Goal: Communication & Community: Answer question/provide support

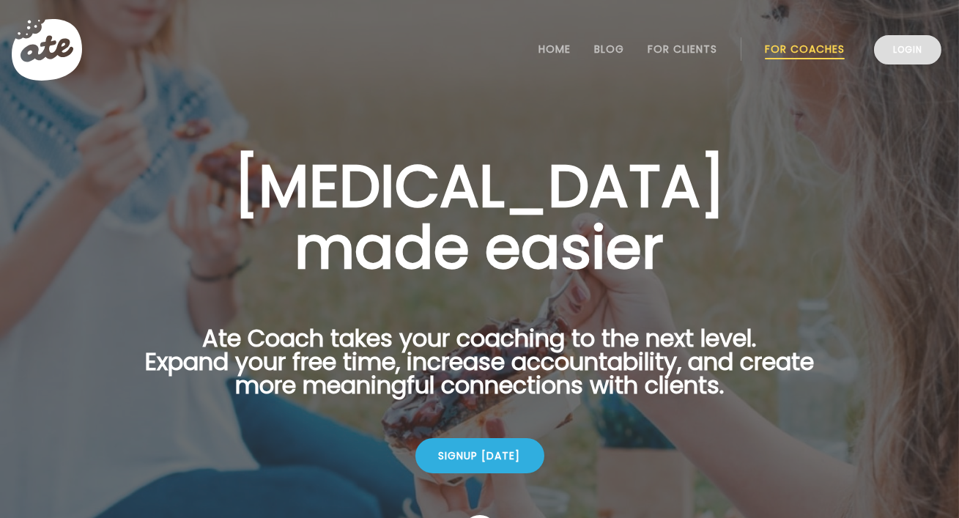
click at [917, 40] on link "Login" at bounding box center [907, 49] width 67 height 29
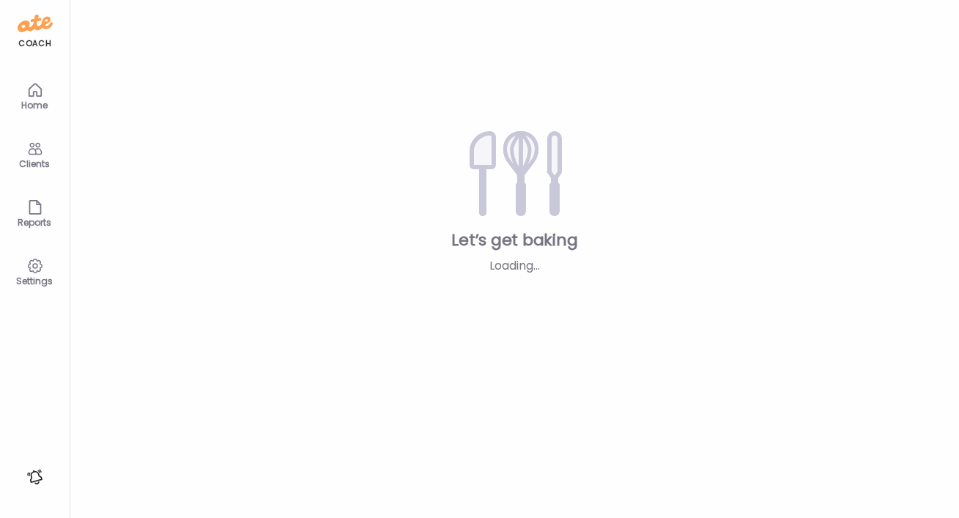
type textarea "**********"
type input "**********"
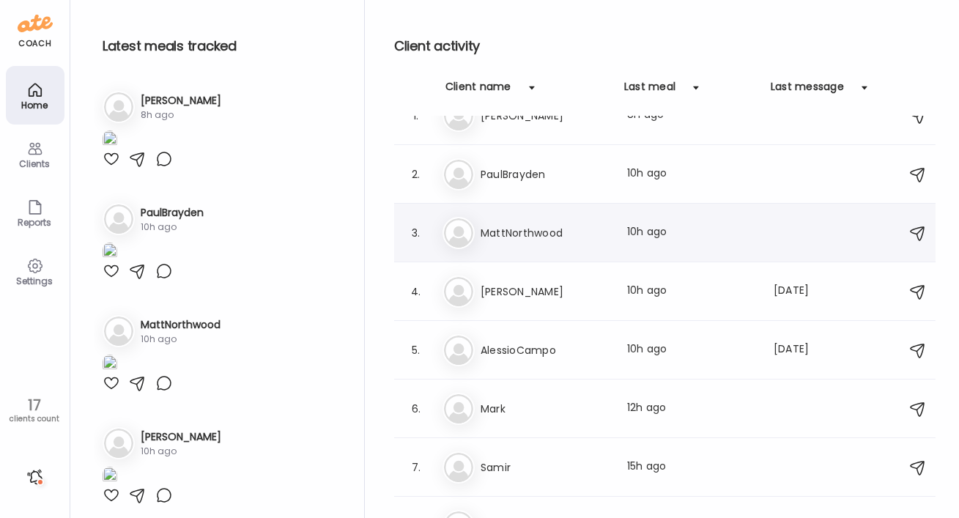
scroll to position [30, 0]
click at [501, 349] on h3 "AlessioCampo" at bounding box center [545, 350] width 129 height 18
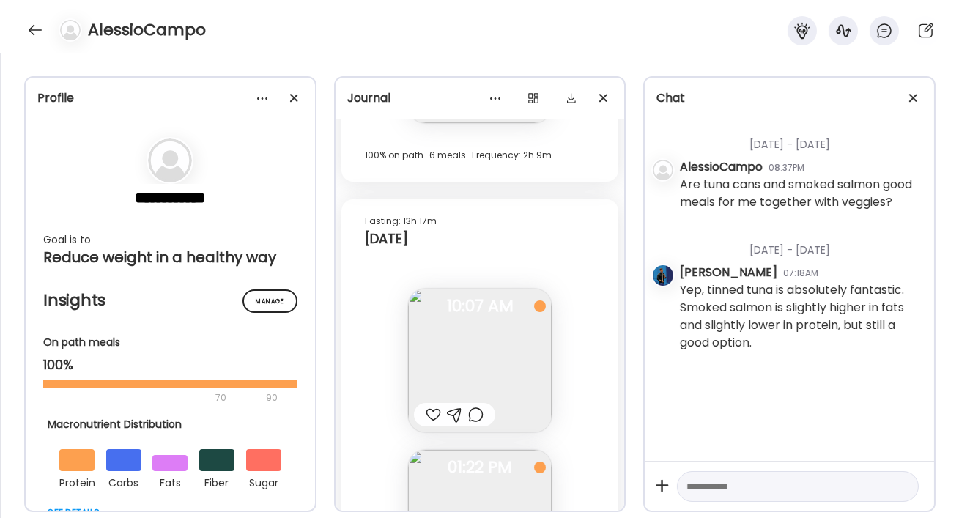
scroll to position [26297, 0]
click at [913, 99] on span at bounding box center [914, 98] width 8 height 8
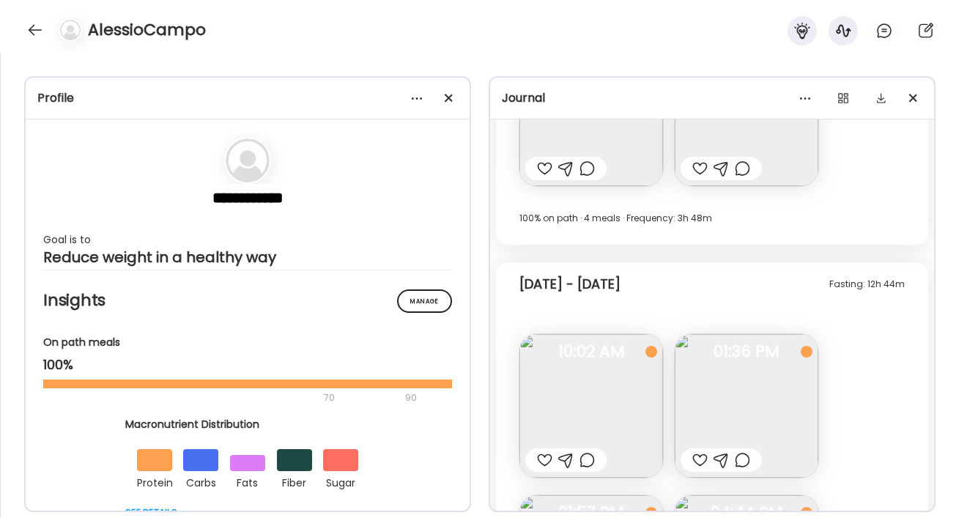
scroll to position [14997, 0]
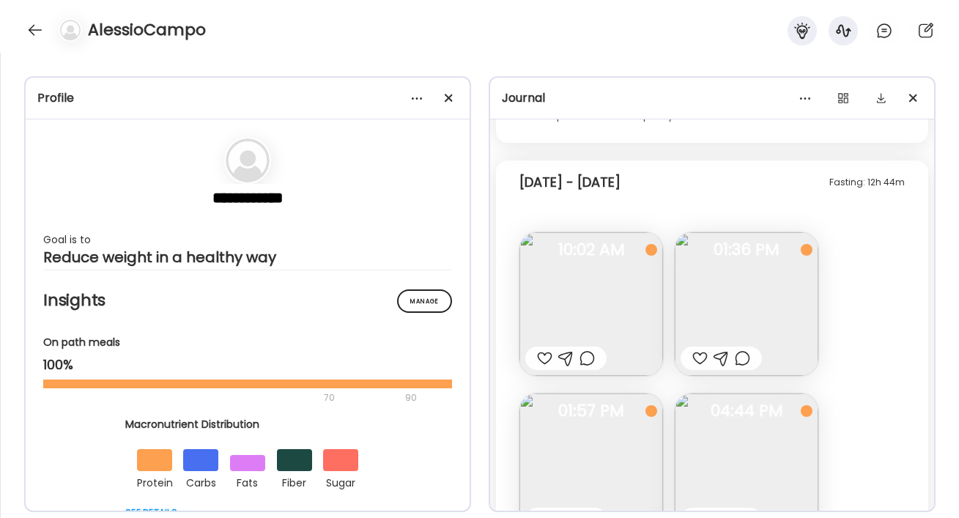
click at [698, 354] on div at bounding box center [700, 359] width 15 height 18
click at [726, 326] on img at bounding box center [747, 304] width 144 height 144
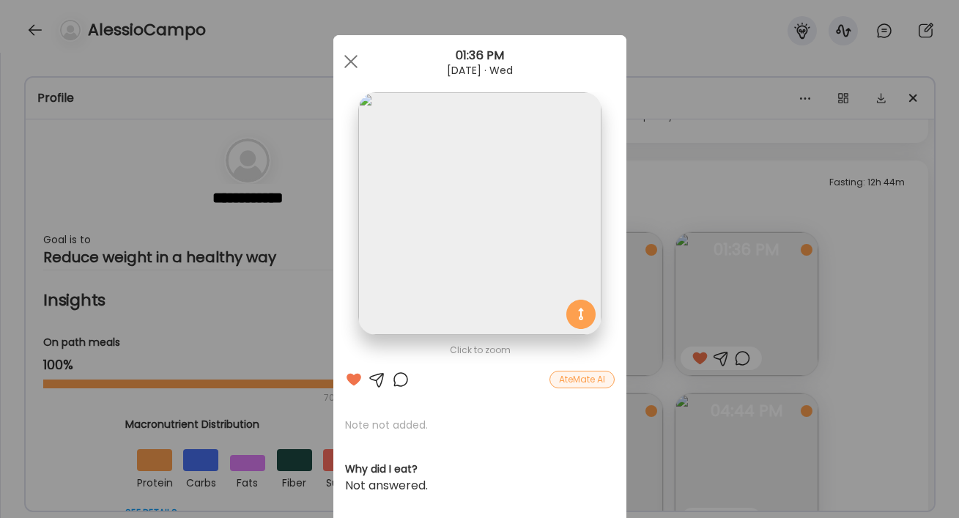
click at [402, 380] on div at bounding box center [401, 380] width 18 height 18
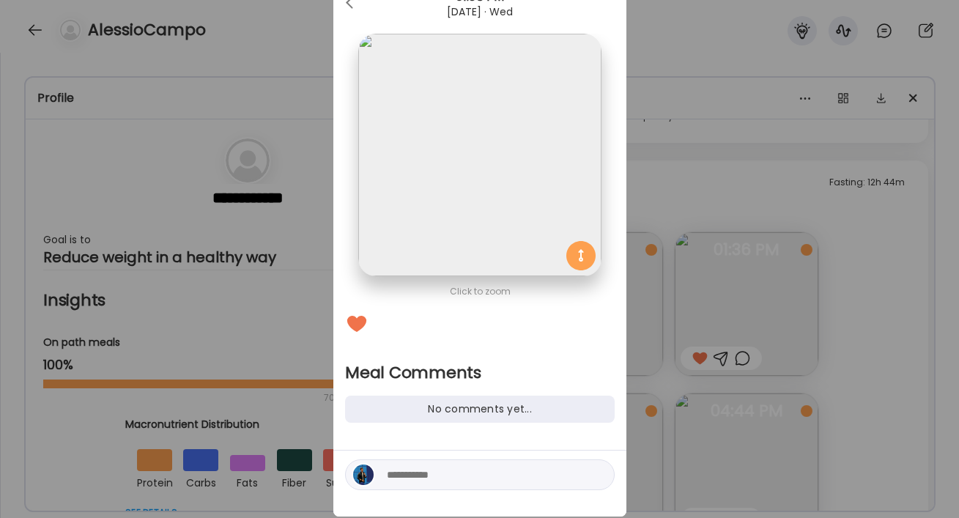
scroll to position [92, 0]
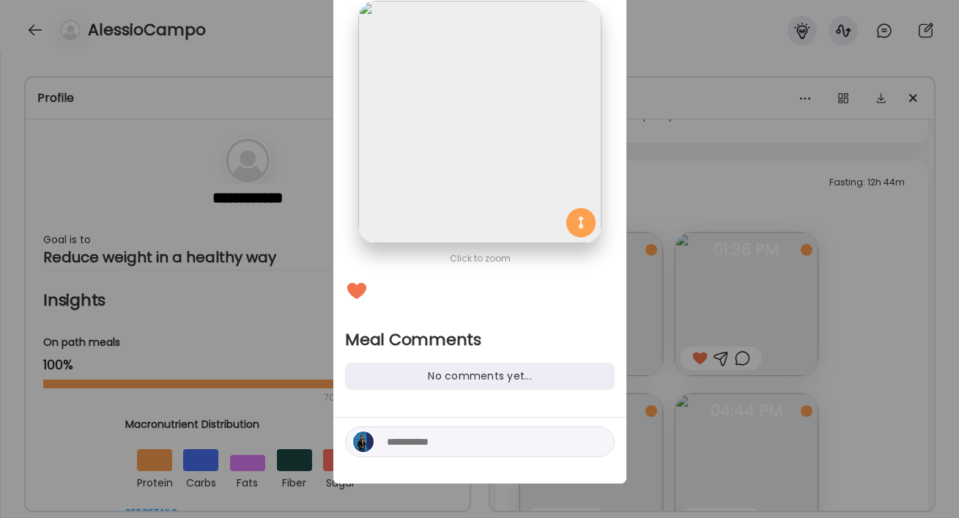
click at [426, 449] on textarea at bounding box center [486, 442] width 198 height 18
type textarea "****"
click at [707, 182] on div "Ate Coach Dashboard Wahoo! It’s official Take a moment to set up your Coach Pro…" at bounding box center [479, 259] width 959 height 518
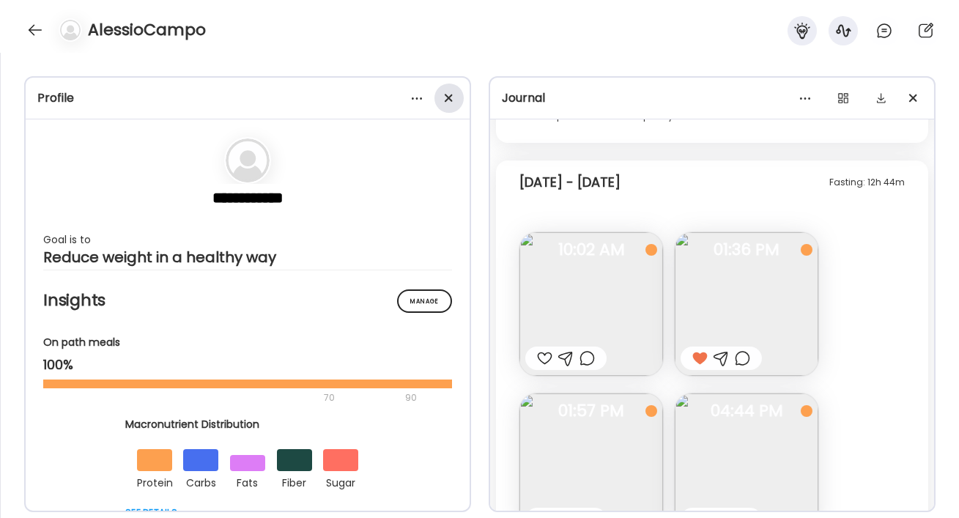
click at [456, 98] on div at bounding box center [449, 98] width 29 height 29
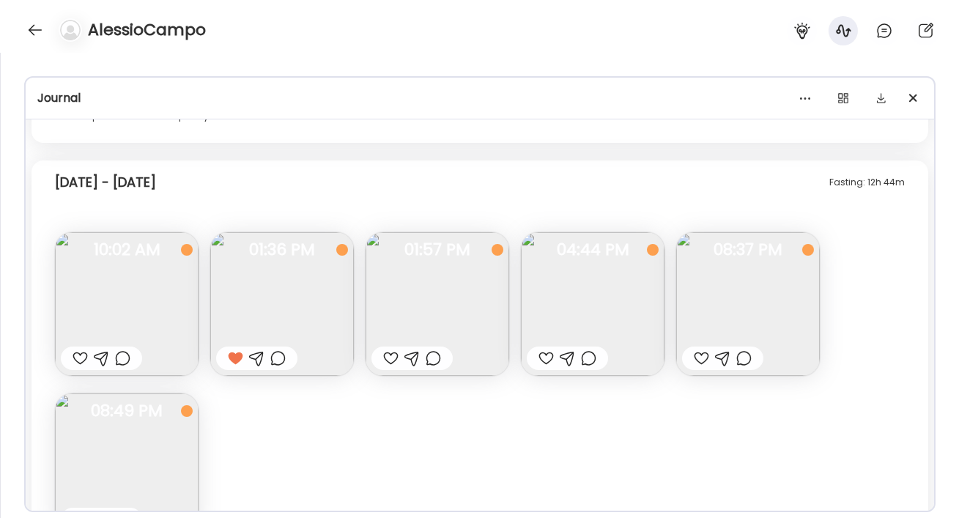
scroll to position [9031, 0]
click at [721, 319] on img at bounding box center [748, 304] width 144 height 144
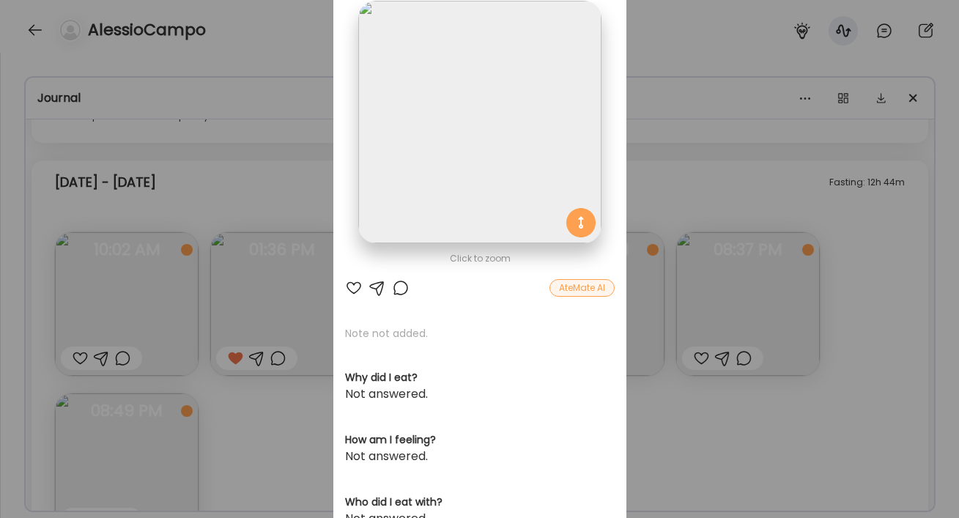
click at [645, 409] on div "Ate Coach Dashboard Wahoo! It’s official Take a moment to set up your Coach Pro…" at bounding box center [479, 259] width 959 height 518
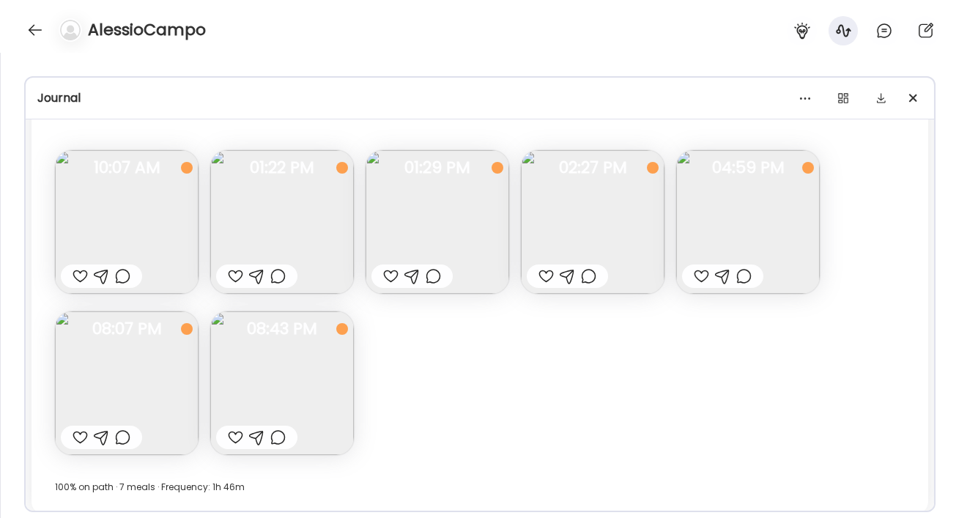
scroll to position [9573, 0]
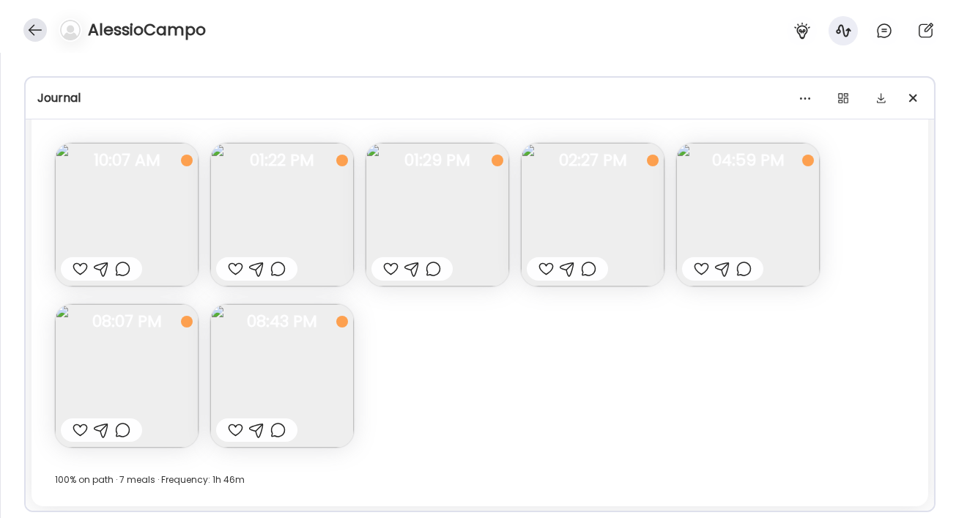
click at [35, 21] on div at bounding box center [34, 29] width 23 height 23
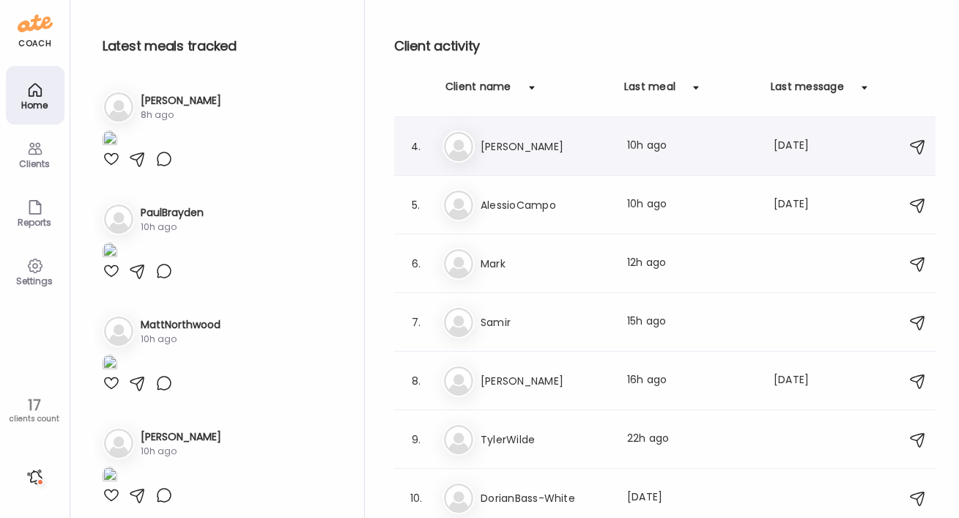
scroll to position [184, 0]
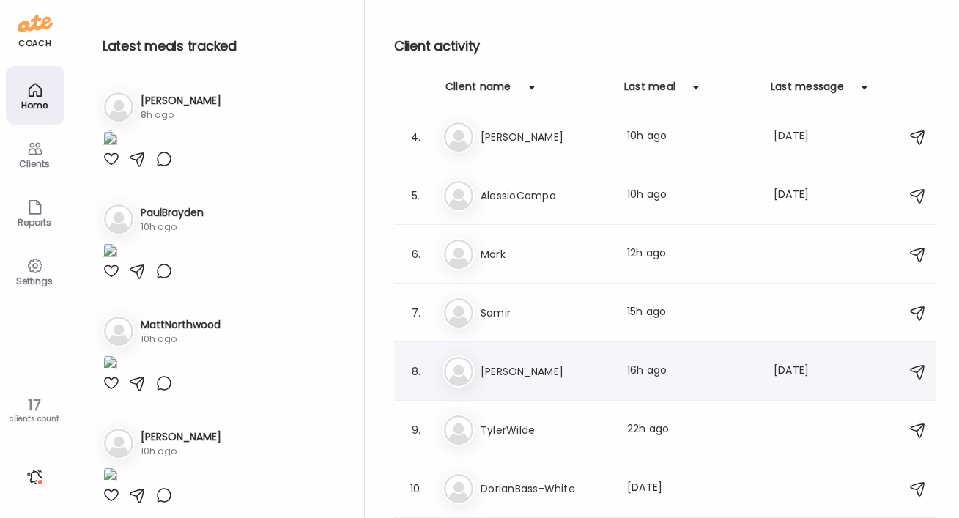
click at [506, 361] on div "Br [PERSON_NAME] Last meal: 16h ago Last message: [DATE] You: Good day on the f…" at bounding box center [667, 371] width 449 height 32
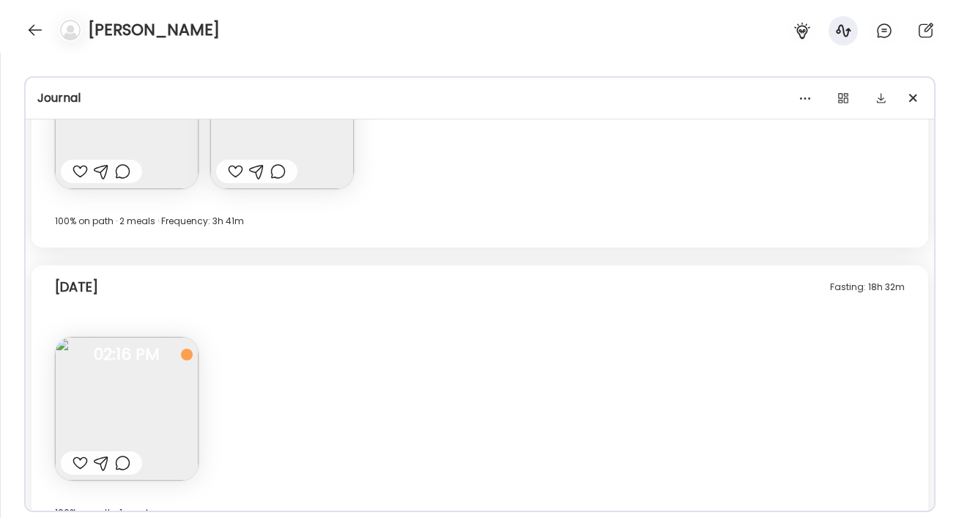
scroll to position [8819, 0]
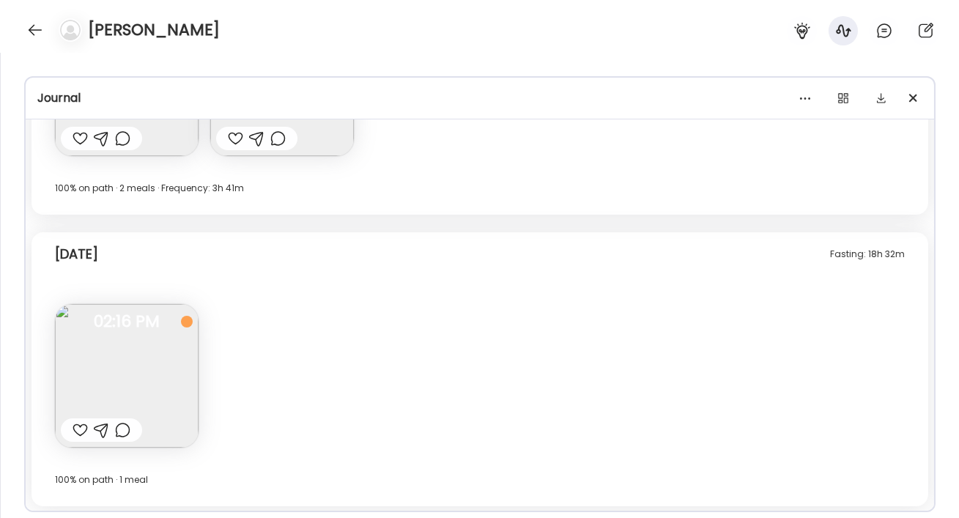
click at [81, 430] on div at bounding box center [80, 430] width 15 height 18
click at [78, 139] on div at bounding box center [80, 139] width 15 height 18
click at [236, 139] on div at bounding box center [235, 139] width 15 height 18
click at [37, 23] on div at bounding box center [34, 29] width 23 height 23
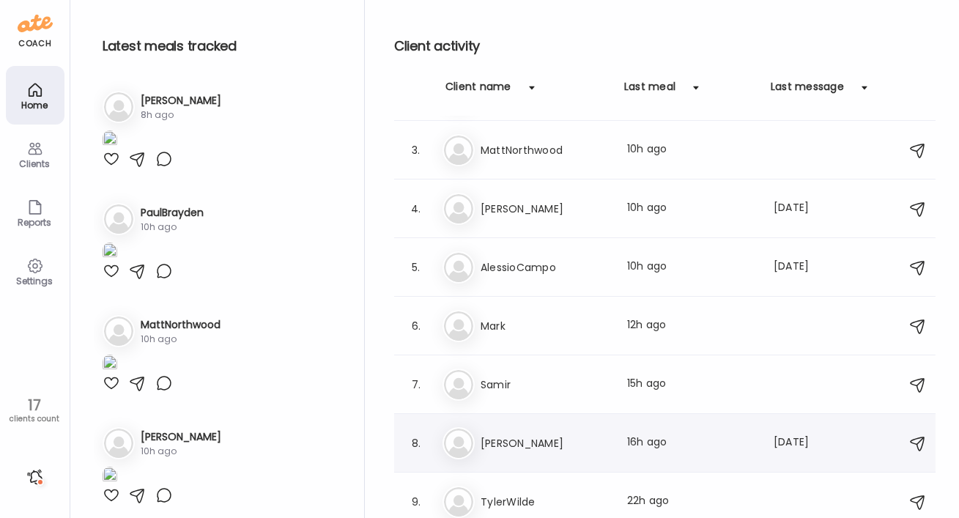
scroll to position [0, 0]
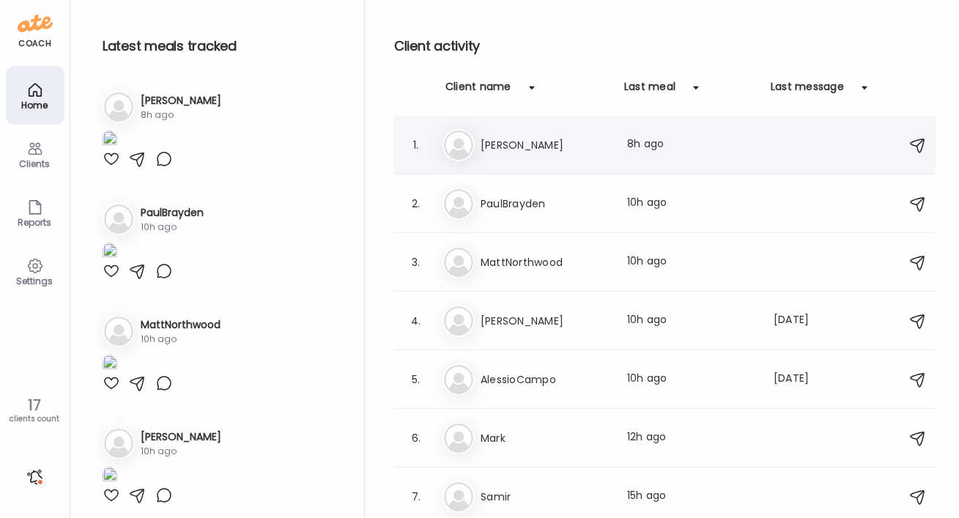
click at [511, 150] on h3 "[PERSON_NAME]" at bounding box center [545, 145] width 129 height 18
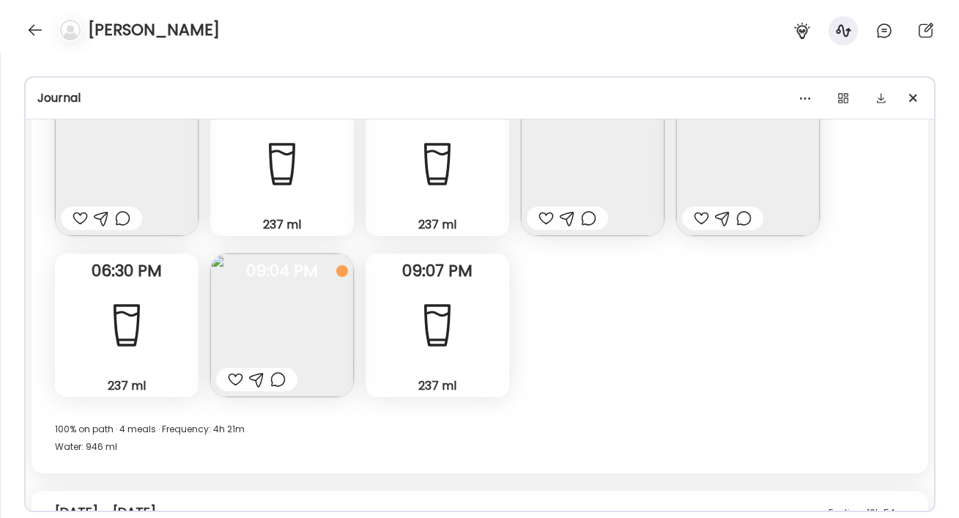
scroll to position [6766, 0]
click at [585, 170] on img at bounding box center [593, 163] width 144 height 144
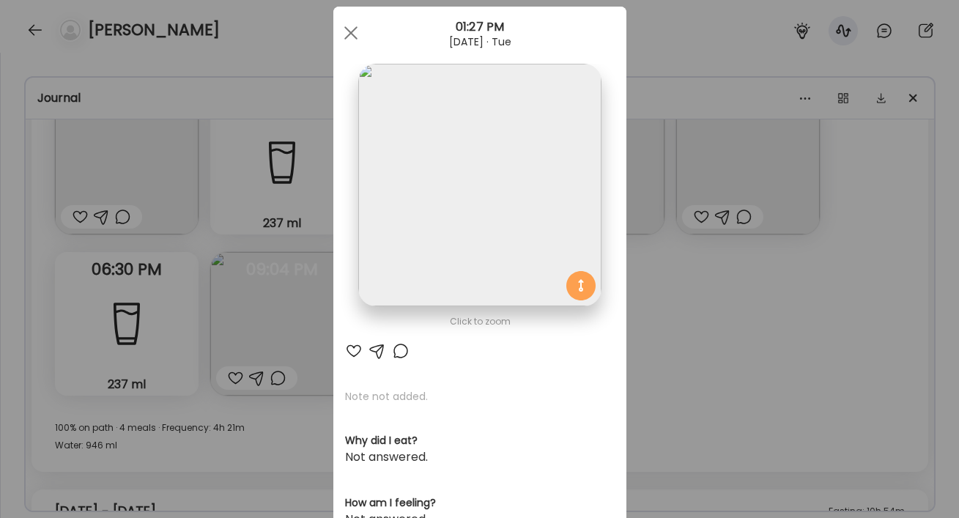
scroll to position [26, 0]
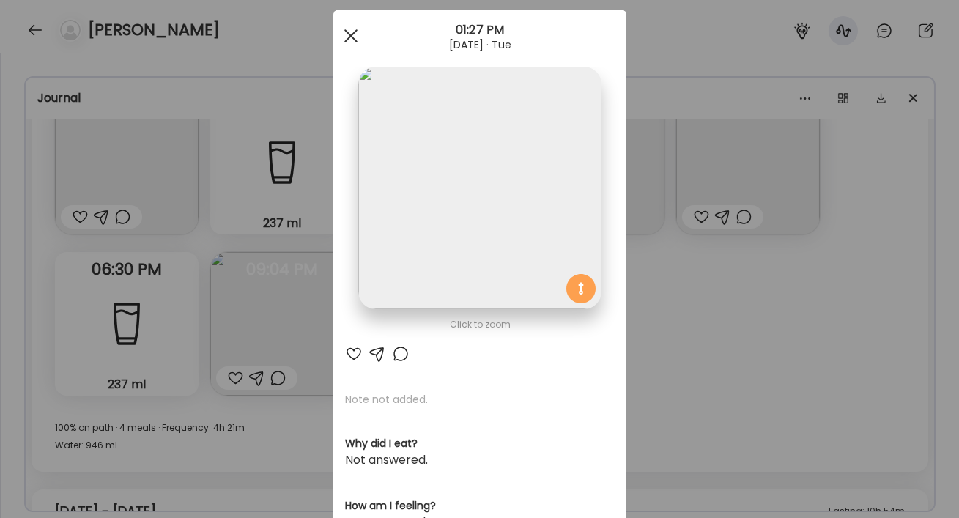
click at [350, 38] on div at bounding box center [350, 35] width 29 height 29
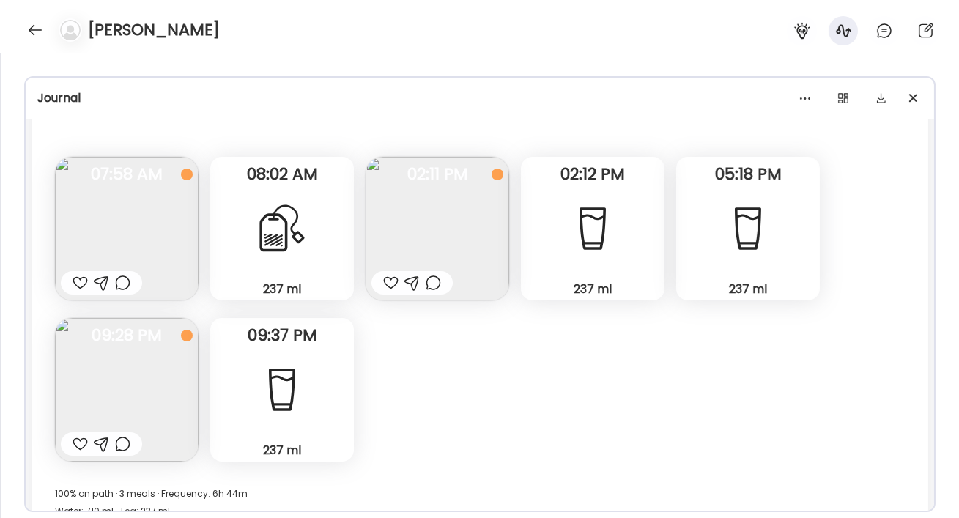
scroll to position [7197, 0]
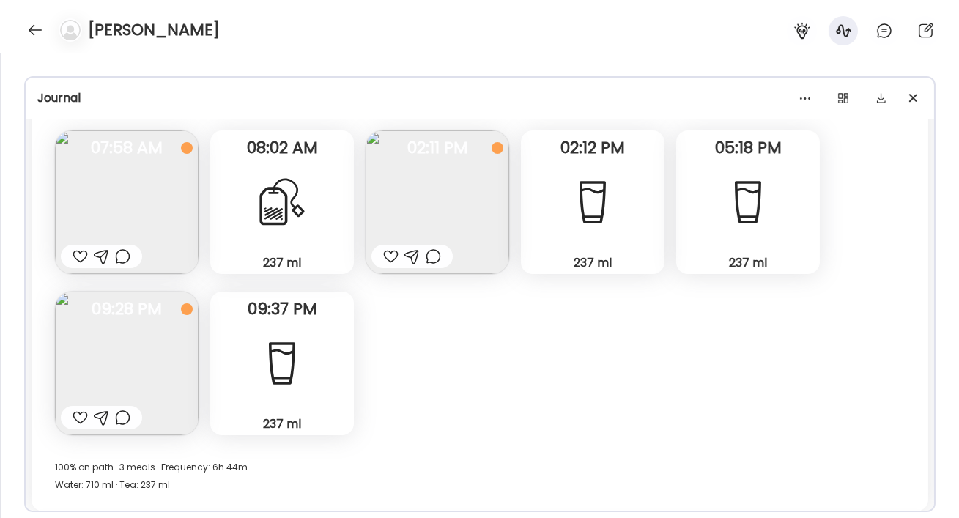
click at [426, 204] on img at bounding box center [438, 202] width 144 height 144
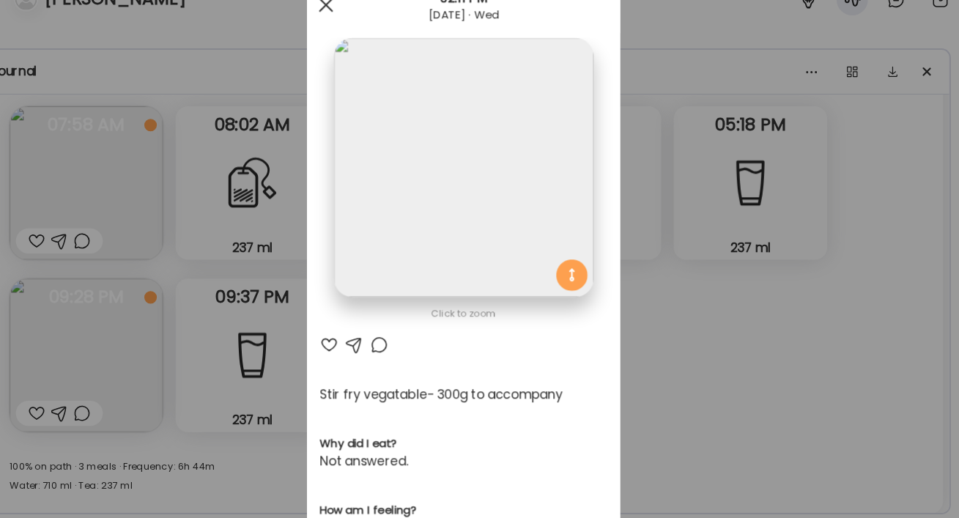
click at [350, 39] on div at bounding box center [350, 35] width 29 height 29
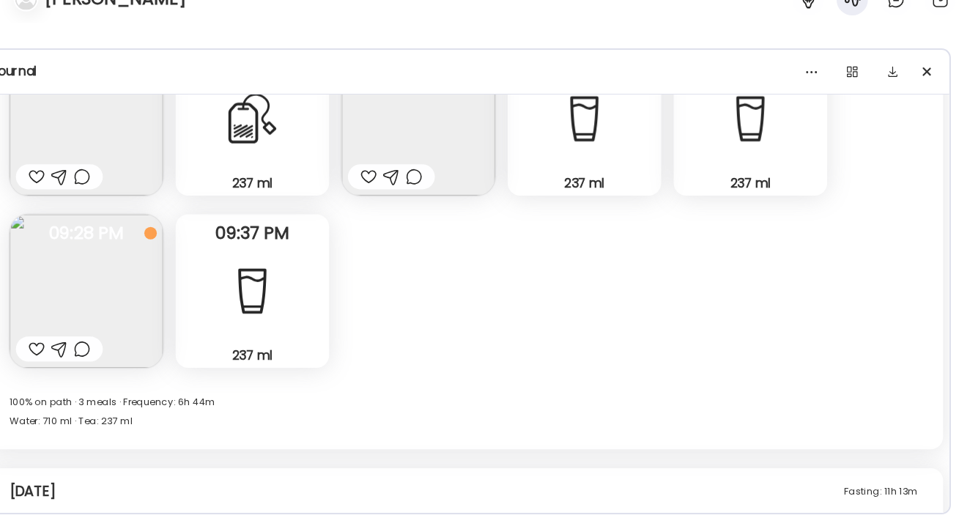
scroll to position [7257, 0]
click at [137, 309] on img at bounding box center [127, 303] width 144 height 144
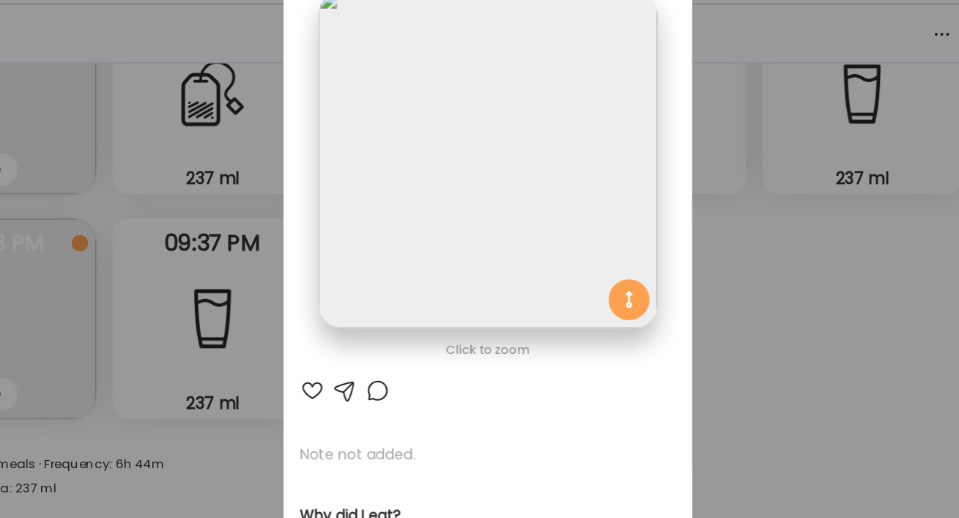
click at [629, 266] on div "Ate Coach Dashboard Wahoo! It’s official Take a moment to set up your Coach Pro…" at bounding box center [479, 259] width 959 height 518
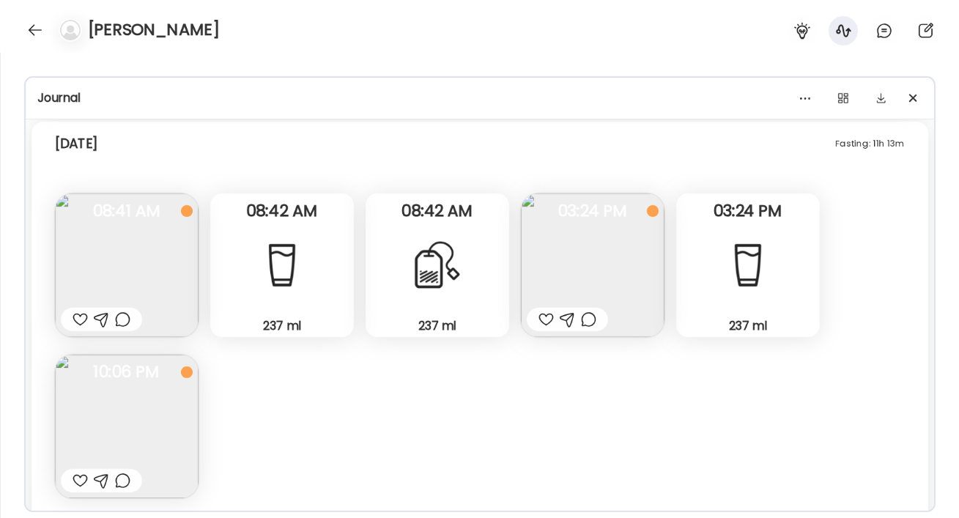
scroll to position [7672, 0]
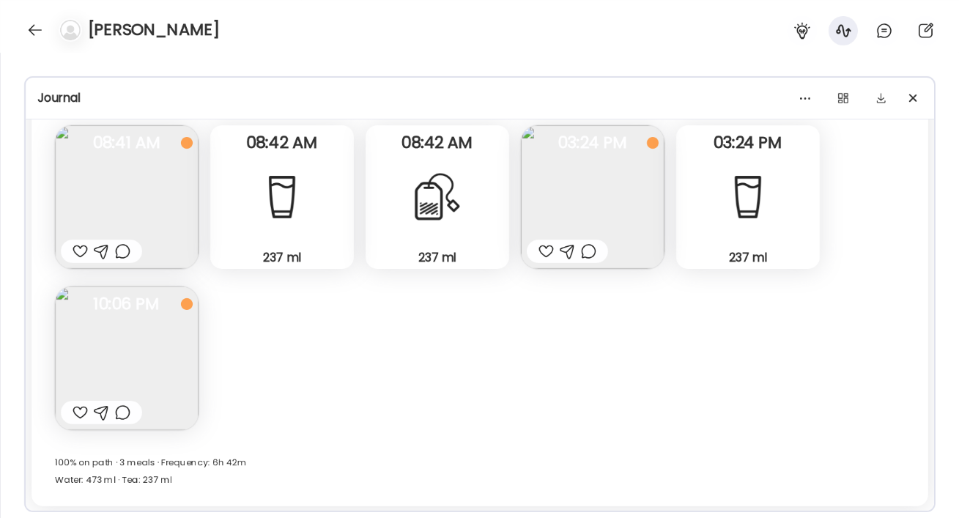
click at [169, 363] on img at bounding box center [127, 359] width 144 height 144
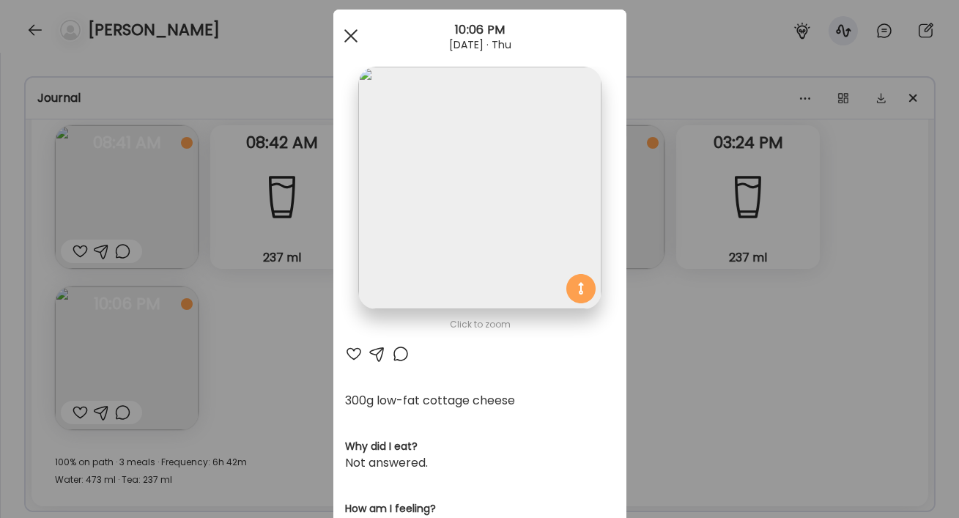
click at [350, 36] on span at bounding box center [350, 35] width 13 height 13
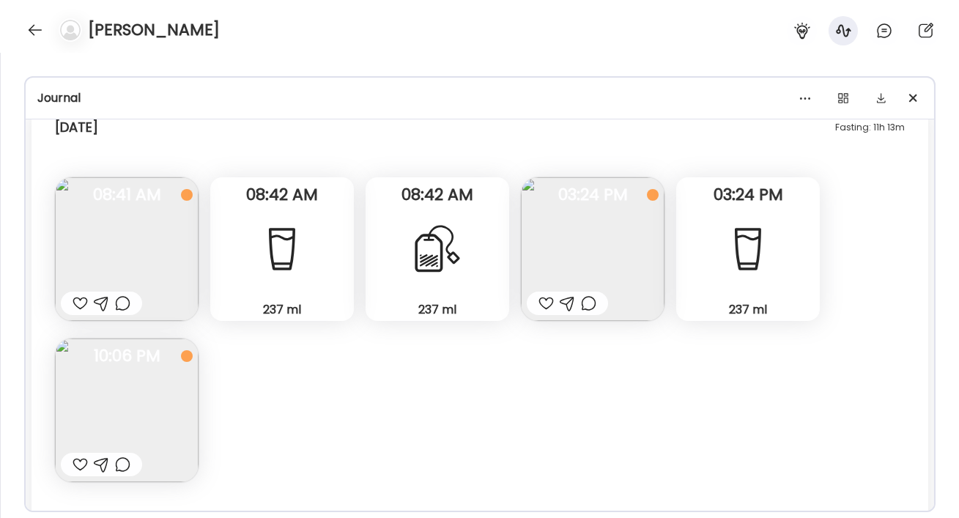
scroll to position [7592, 0]
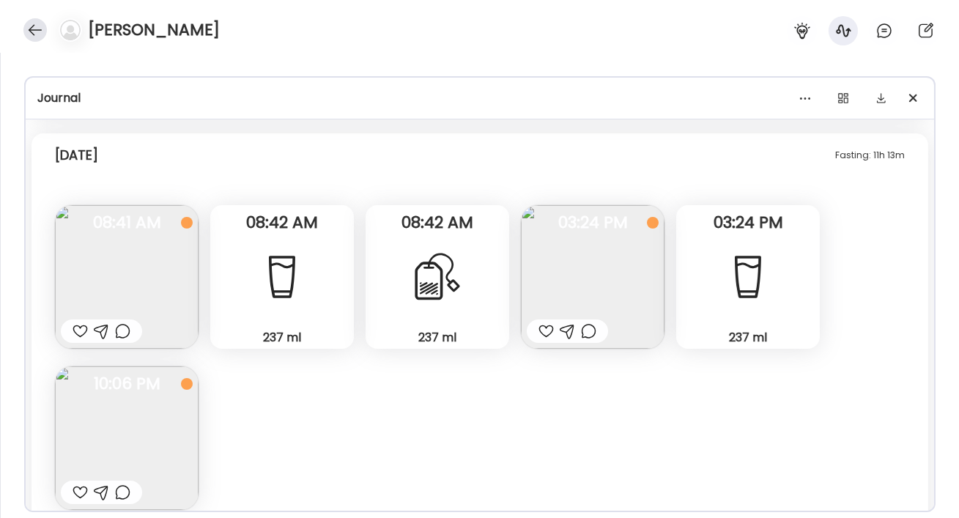
click at [30, 24] on div at bounding box center [34, 29] width 23 height 23
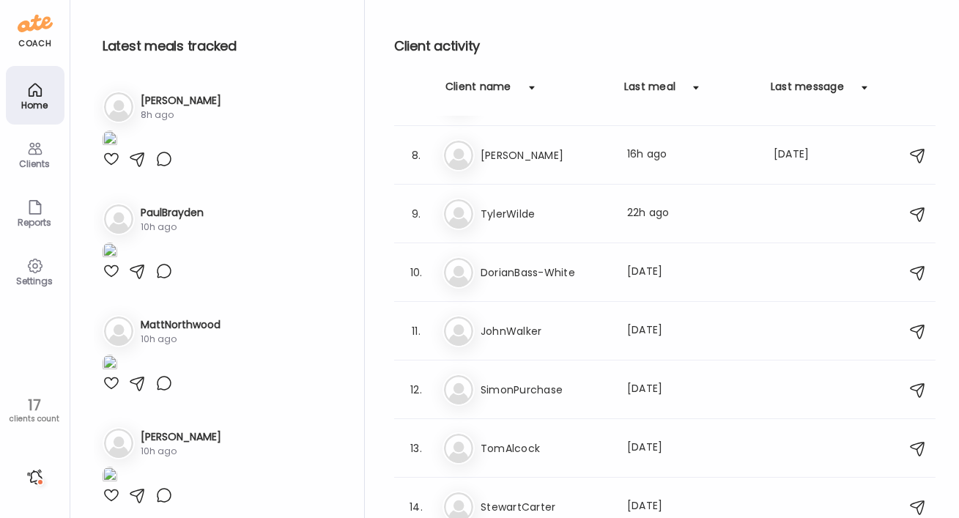
scroll to position [419, 0]
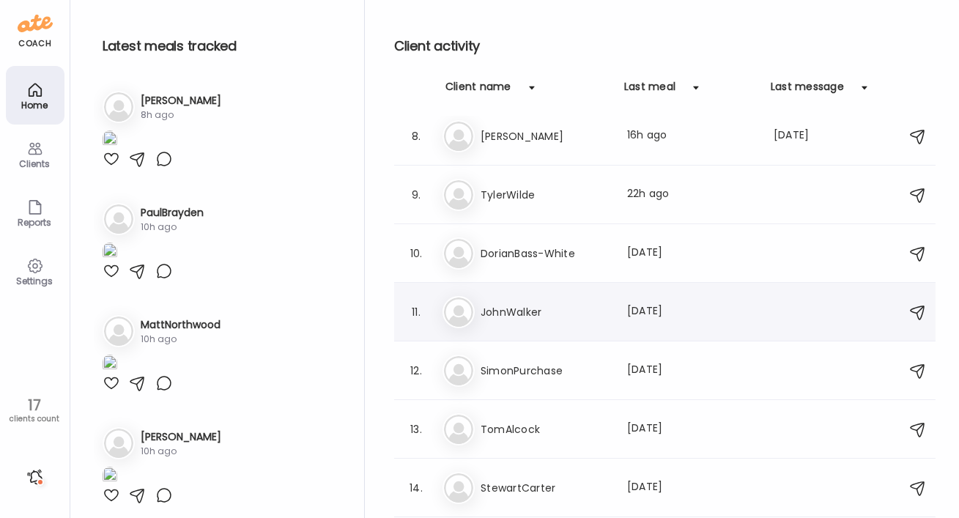
click at [518, 319] on h3 "JohnWalker" at bounding box center [545, 312] width 129 height 18
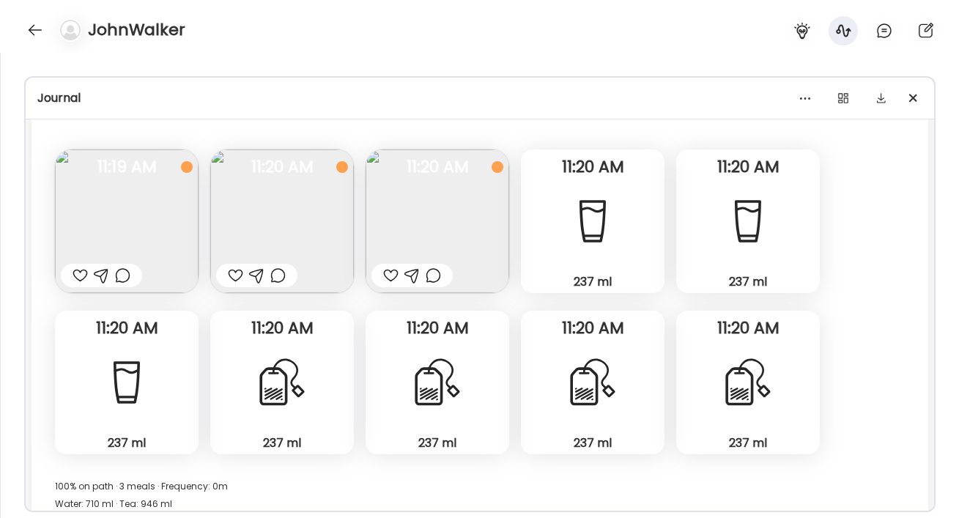
scroll to position [7158, 0]
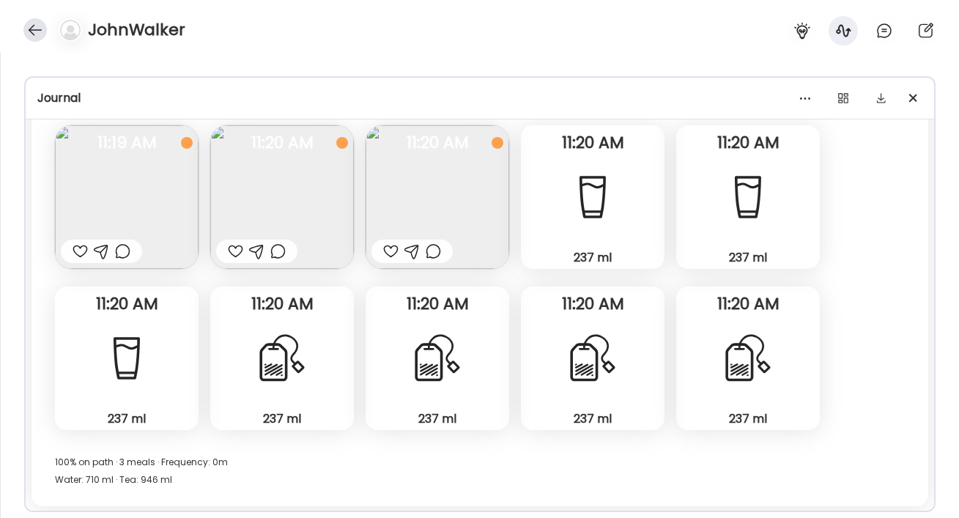
click at [32, 29] on div at bounding box center [34, 29] width 23 height 23
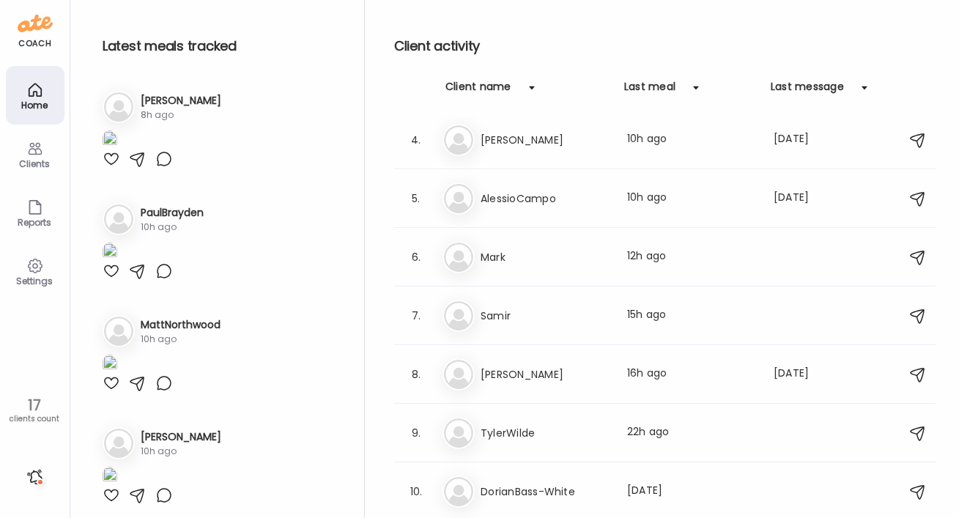
scroll to position [103, 0]
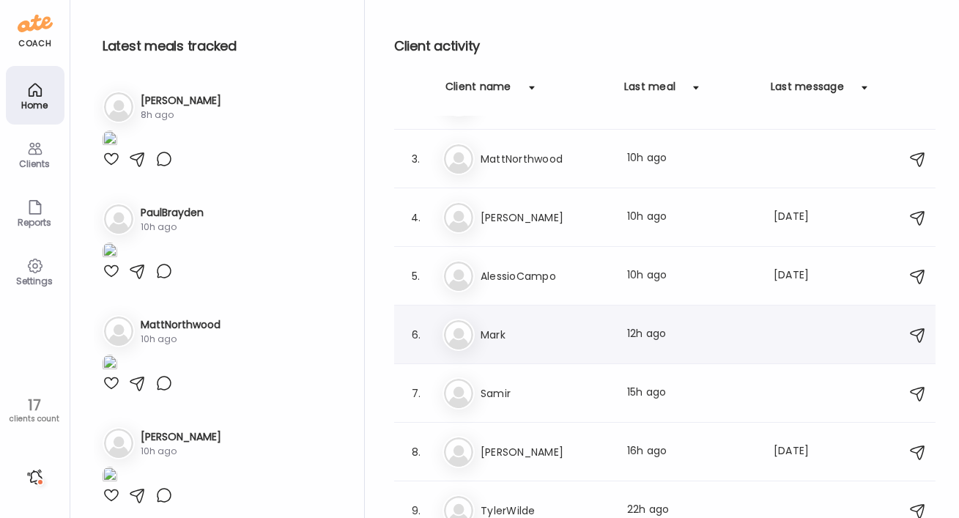
click at [498, 328] on h3 "Mark" at bounding box center [545, 335] width 129 height 18
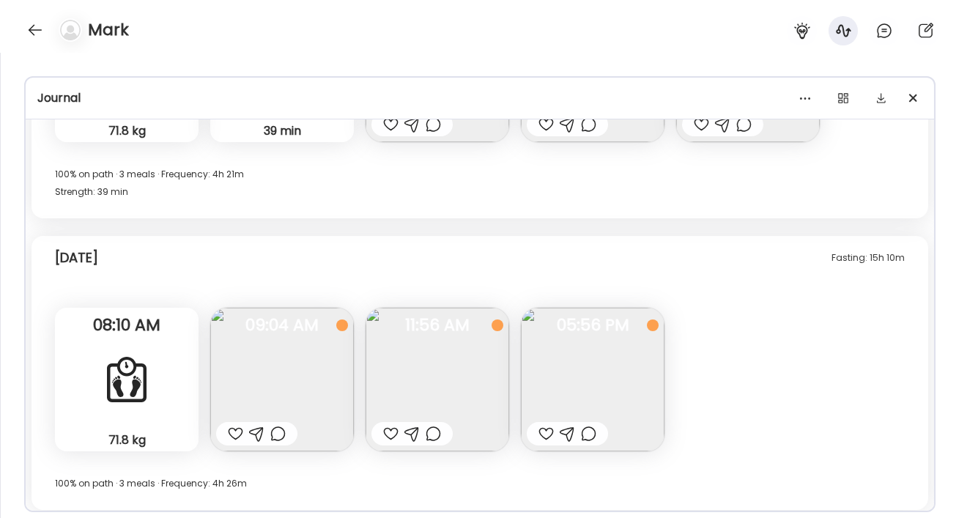
scroll to position [7252, 0]
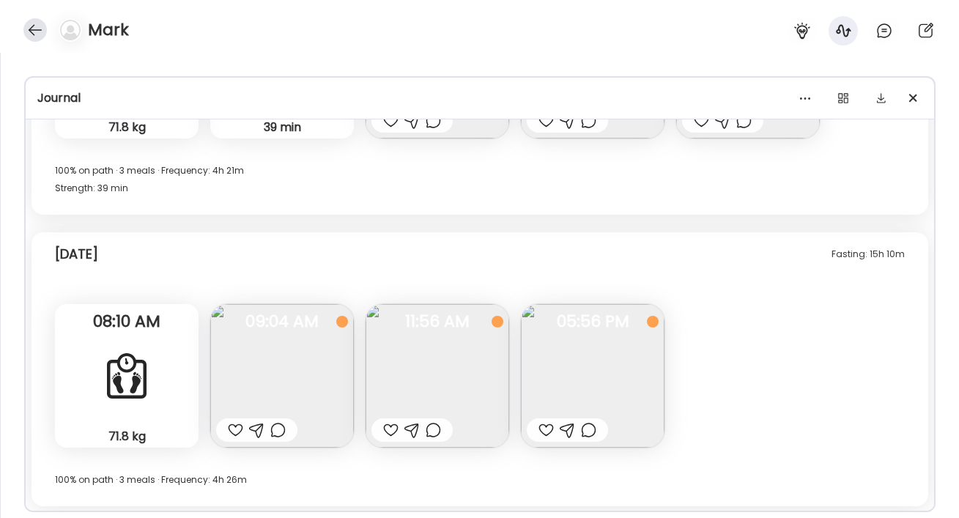
click at [29, 29] on div at bounding box center [34, 29] width 23 height 23
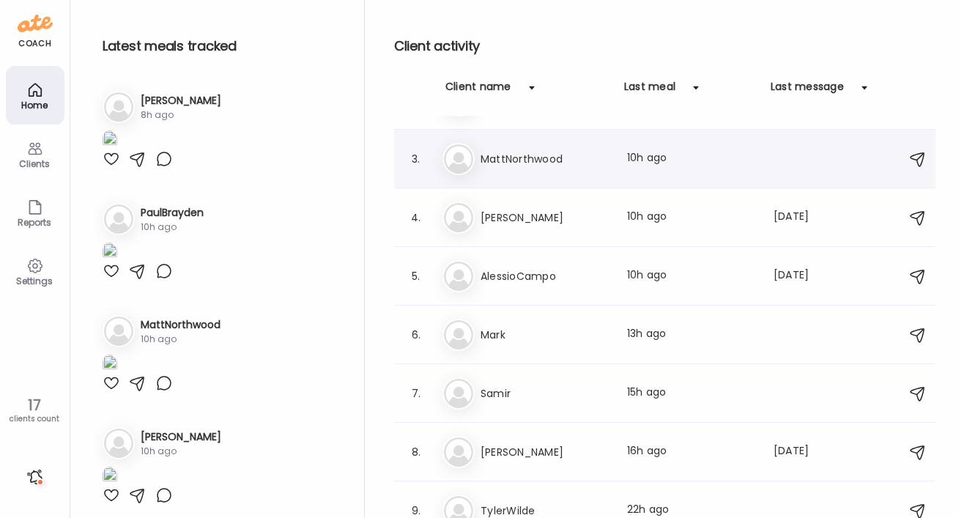
click at [501, 147] on div "Ma MattNorthwood Last meal: 10h ago" at bounding box center [667, 159] width 449 height 32
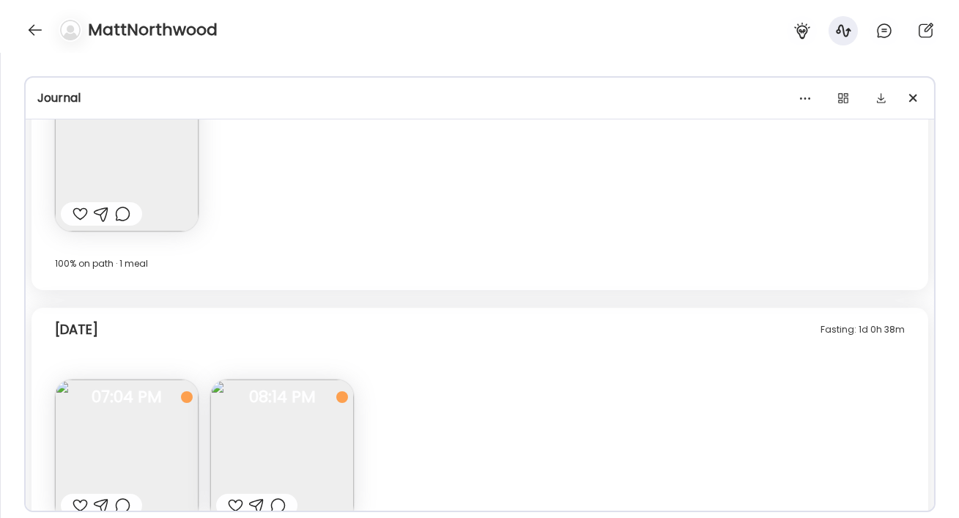
scroll to position [9364, 0]
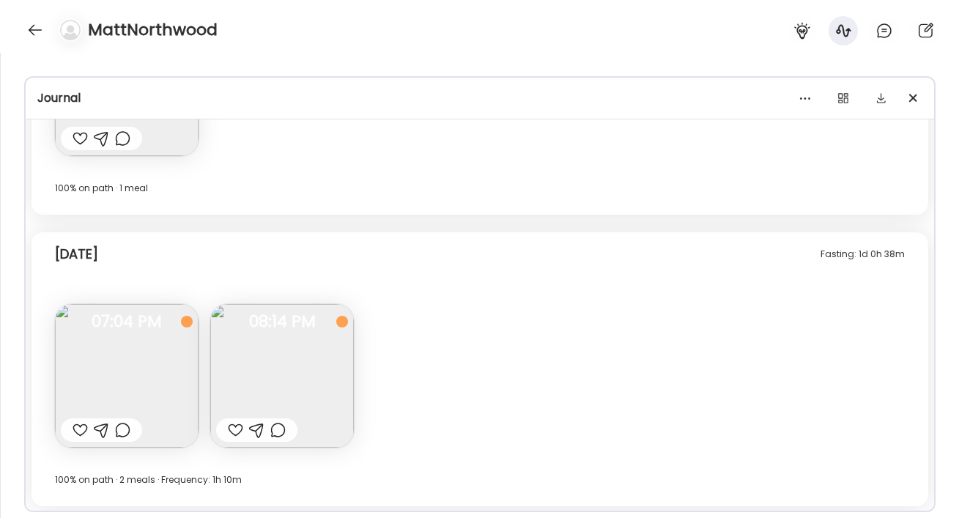
click at [21, 27] on div "MattNorthwood" at bounding box center [479, 26] width 959 height 53
click at [30, 30] on div at bounding box center [34, 29] width 23 height 23
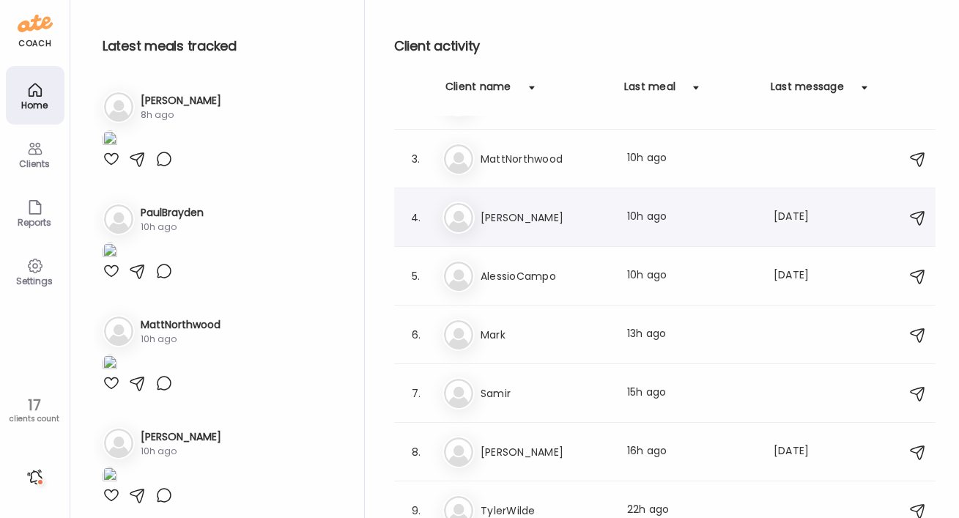
scroll to position [0, 0]
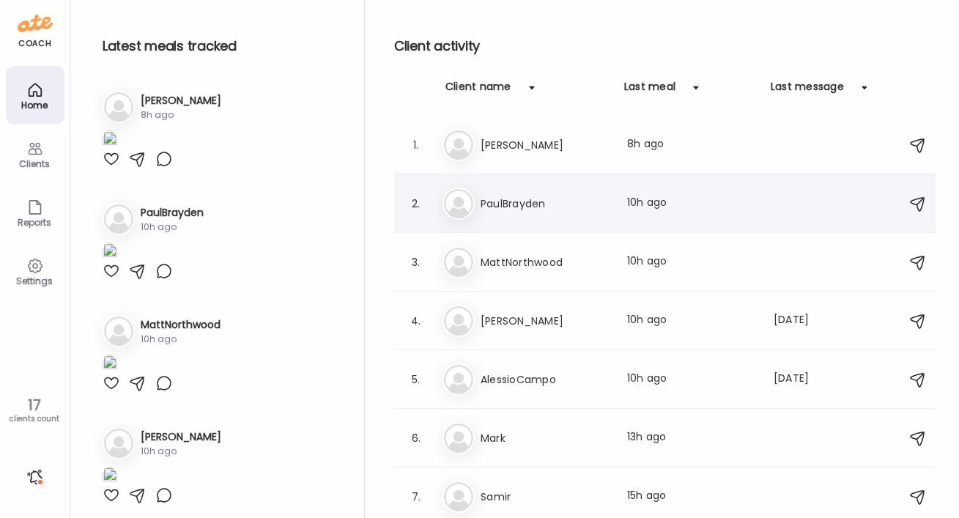
click at [520, 204] on h3 "PaulBrayden" at bounding box center [545, 204] width 129 height 18
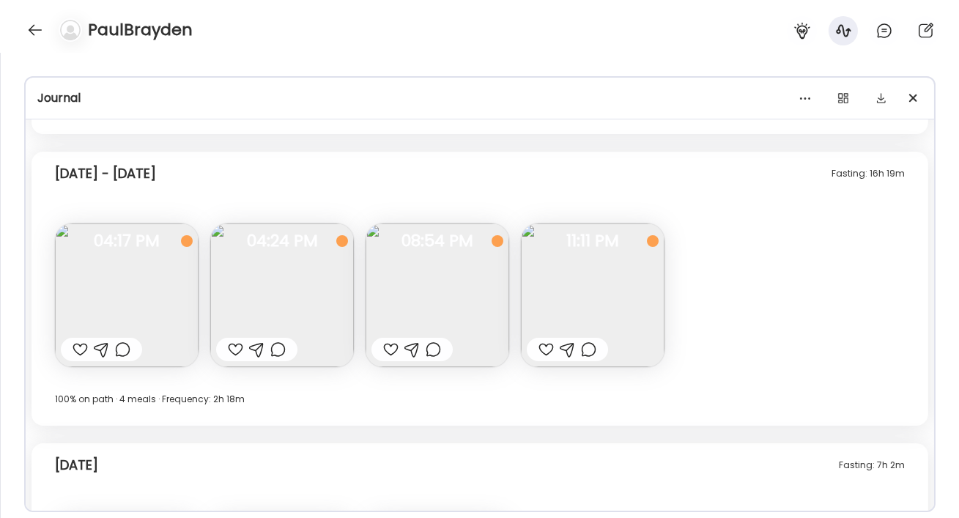
scroll to position [10759, 0]
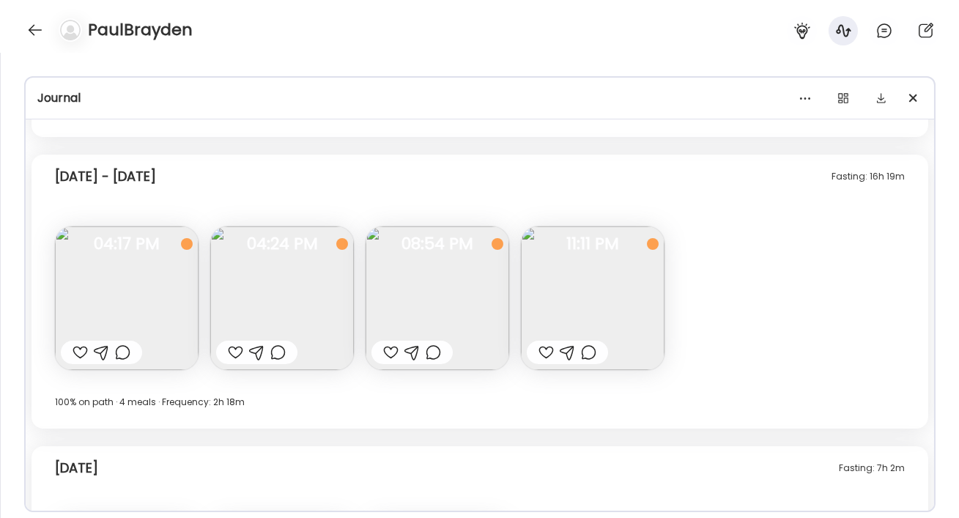
click at [23, 29] on div "PaulBrayden" at bounding box center [479, 26] width 959 height 53
click at [31, 29] on div at bounding box center [34, 29] width 23 height 23
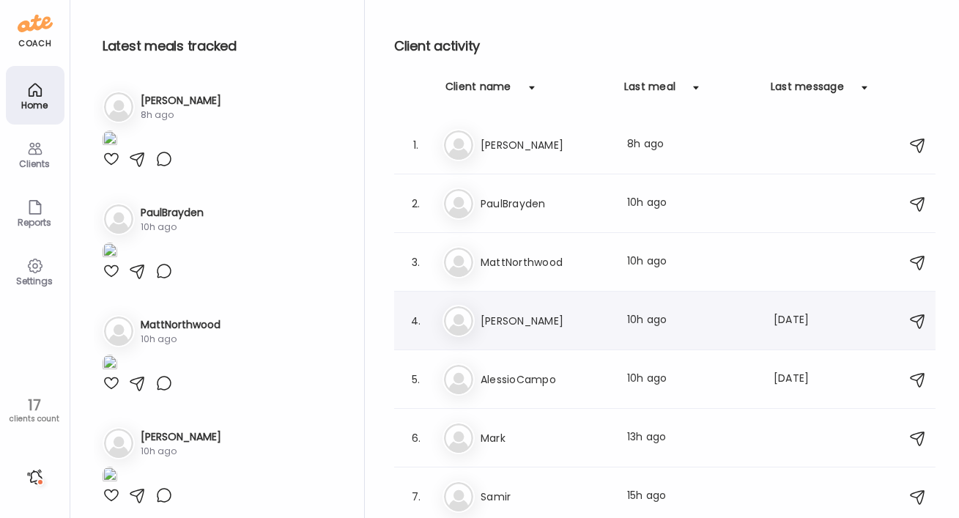
click at [494, 317] on h3 "[PERSON_NAME]" at bounding box center [545, 321] width 129 height 18
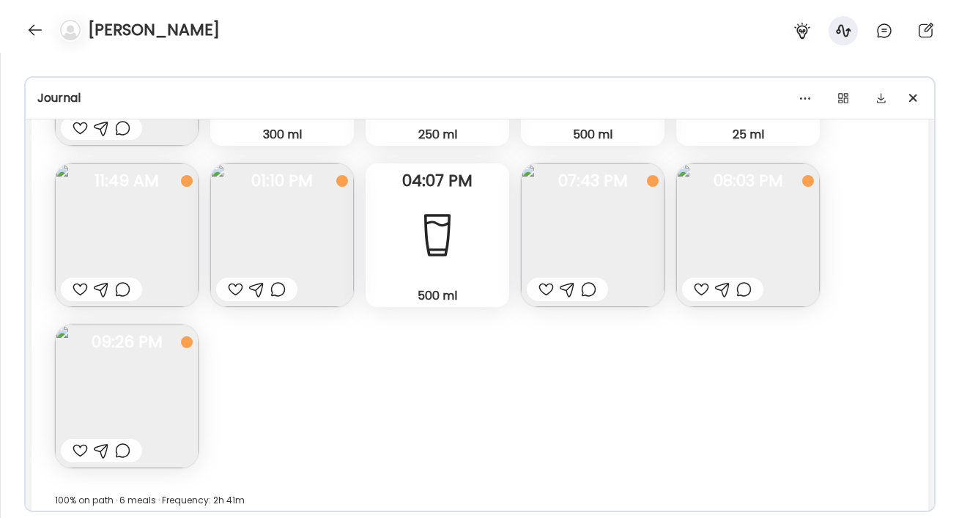
scroll to position [16235, 0]
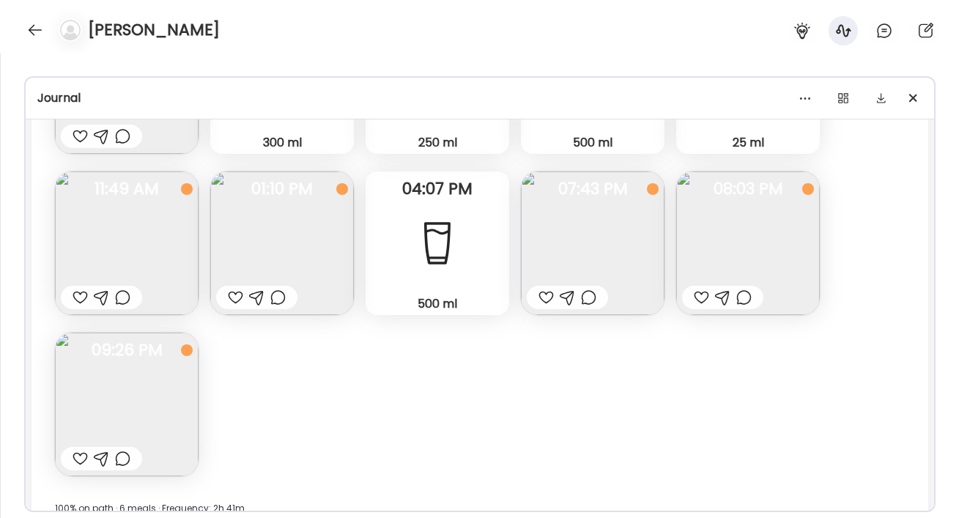
click at [577, 259] on img at bounding box center [593, 244] width 144 height 144
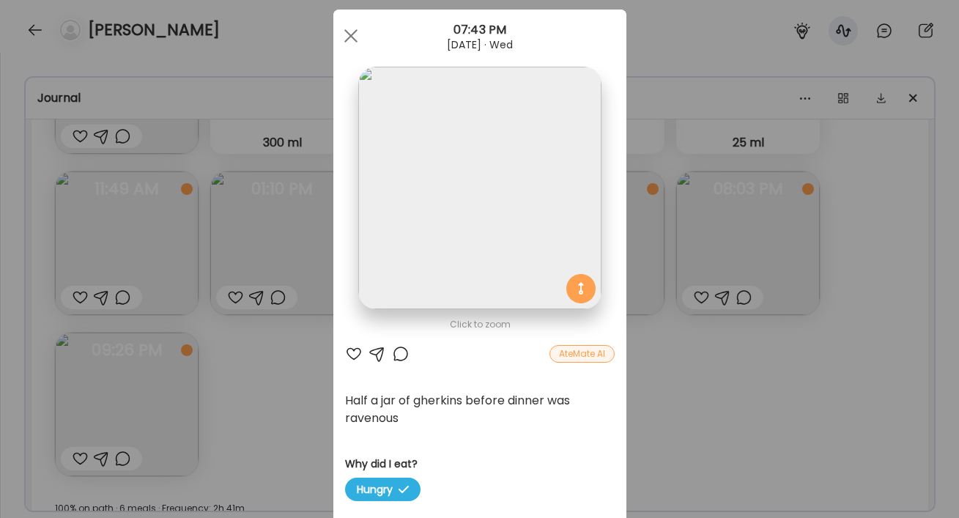
click at [358, 356] on div at bounding box center [354, 354] width 18 height 18
click at [350, 35] on span at bounding box center [350, 35] width 13 height 13
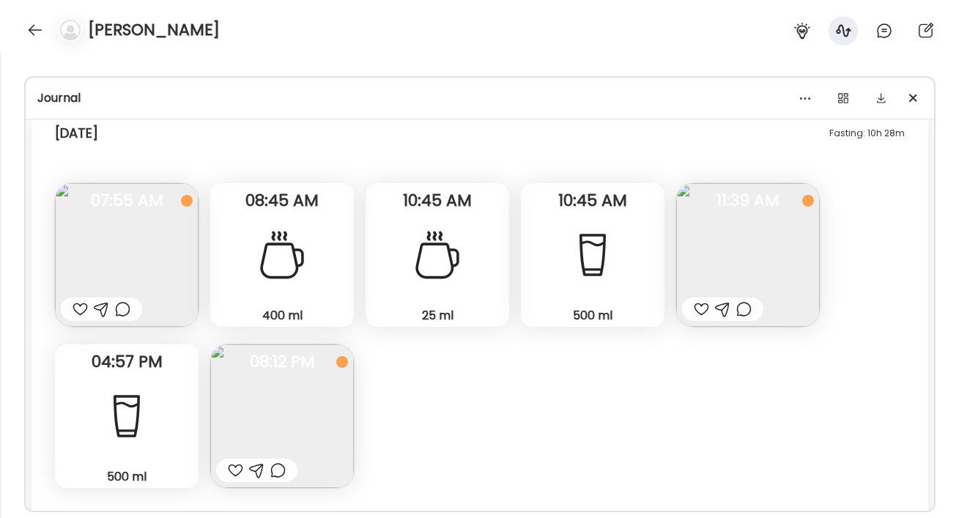
scroll to position [16696, 0]
